Goal: Information Seeking & Learning: Understand process/instructions

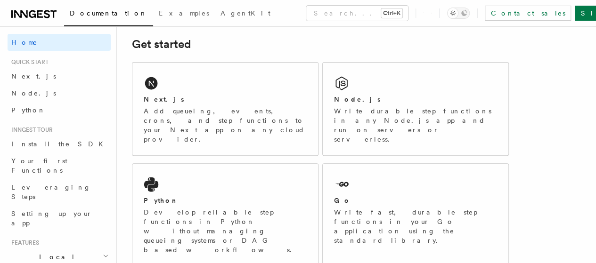
scroll to position [135, 0]
click at [353, 103] on div "Node.js Write durable step functions in any Node.js app and run on servers or s…" at bounding box center [414, 108] width 185 height 93
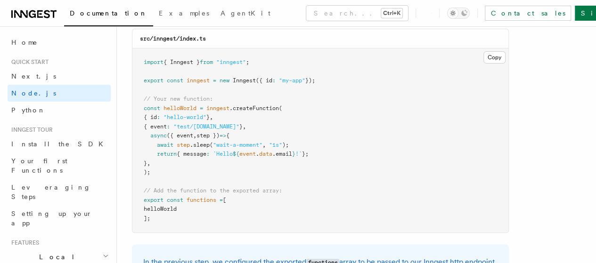
scroll to position [1909, 0]
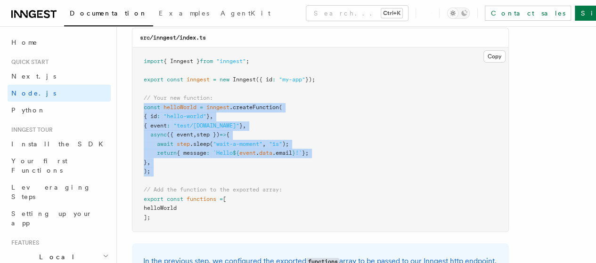
drag, startPoint x: 140, startPoint y: 126, endPoint x: 163, endPoint y: 199, distance: 76.4
click at [163, 199] on pre "import { Inngest } from "inngest" ; export const inngest = new Inngest ({ id : …" at bounding box center [320, 140] width 376 height 184
copy code "const helloWorld = inngest .createFunction ( { id : "hello-world" } , { event :…"
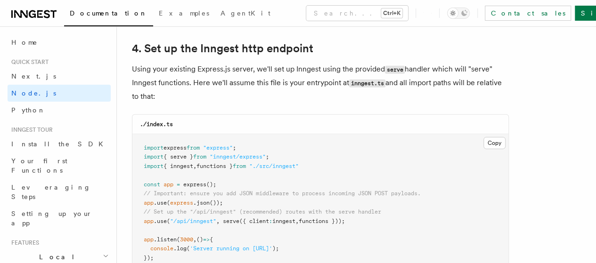
scroll to position [1439, 0]
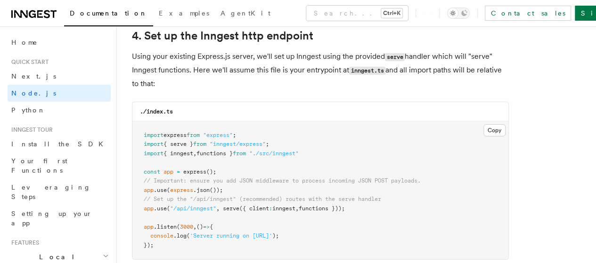
drag, startPoint x: 141, startPoint y: 182, endPoint x: 359, endPoint y: 200, distance: 218.3
click at [359, 200] on pre "import express from "express" ; import { serve } from "inngest/express" ; impor…" at bounding box center [320, 190] width 376 height 138
copy code "app .use ( express .json ()); // Set up the "/api/inngest" (recommended) routes…"
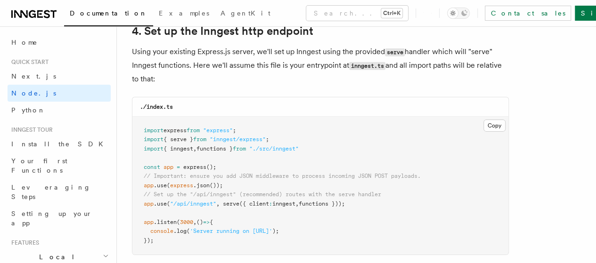
scroll to position [1443, 0]
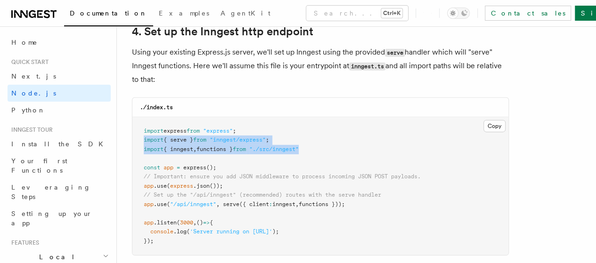
drag, startPoint x: 317, startPoint y: 140, endPoint x: 131, endPoint y: 131, distance: 186.2
copy code "import { serve } from "inngest/express" ; import { inngest , functions } from "…"
